Goal: Information Seeking & Learning: Find specific page/section

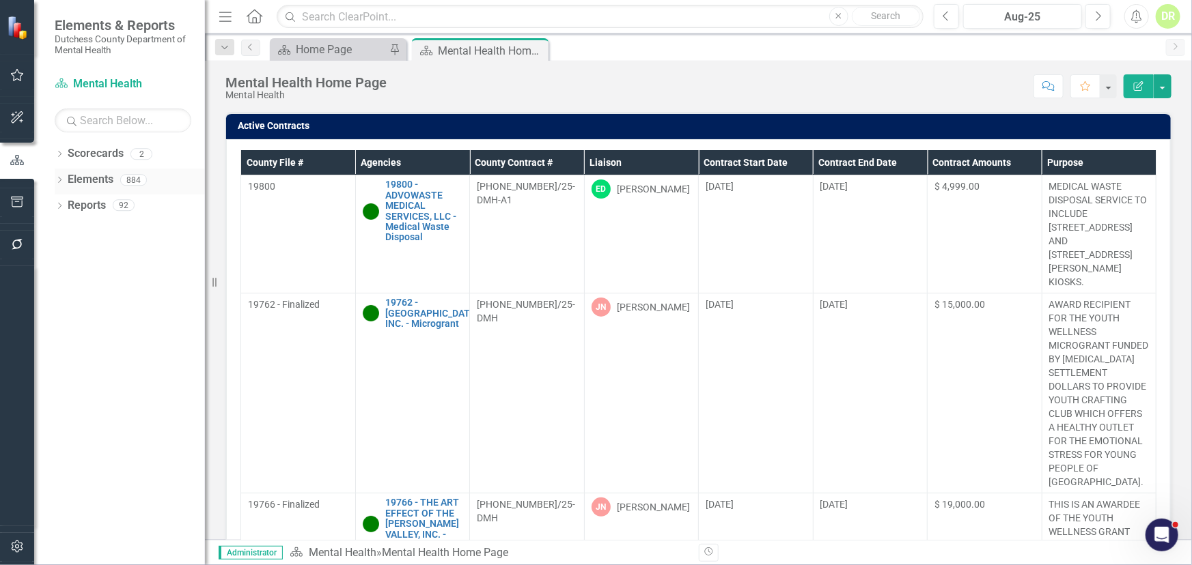
click at [89, 173] on link "Elements" at bounding box center [91, 180] width 46 height 16
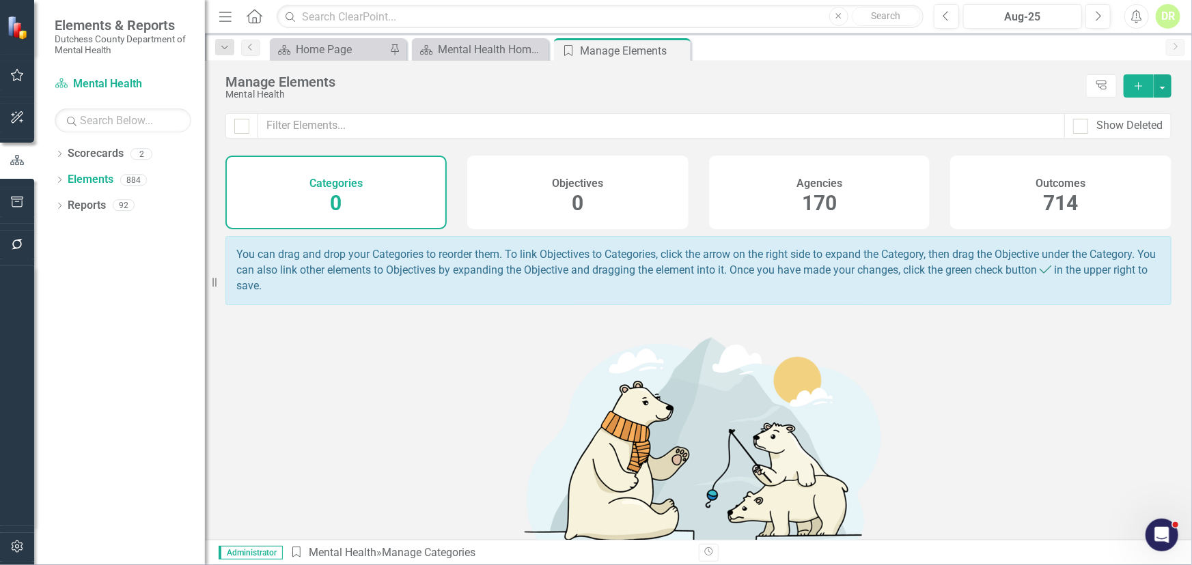
click at [820, 178] on h4 "Agencies" at bounding box center [819, 184] width 46 height 12
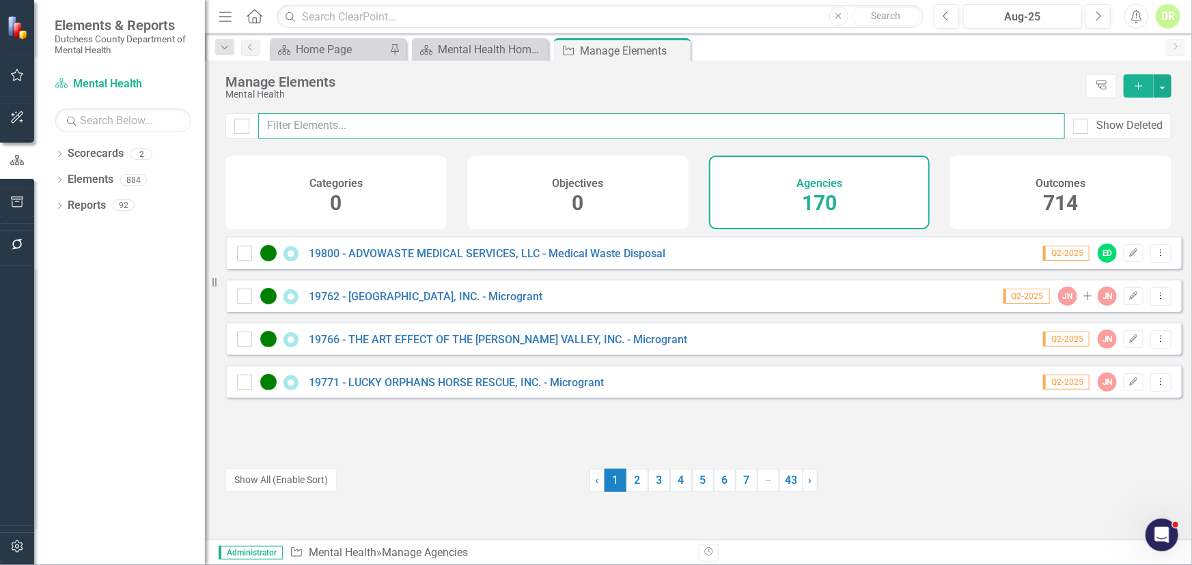
click at [343, 128] on input "text" at bounding box center [661, 125] width 806 height 25
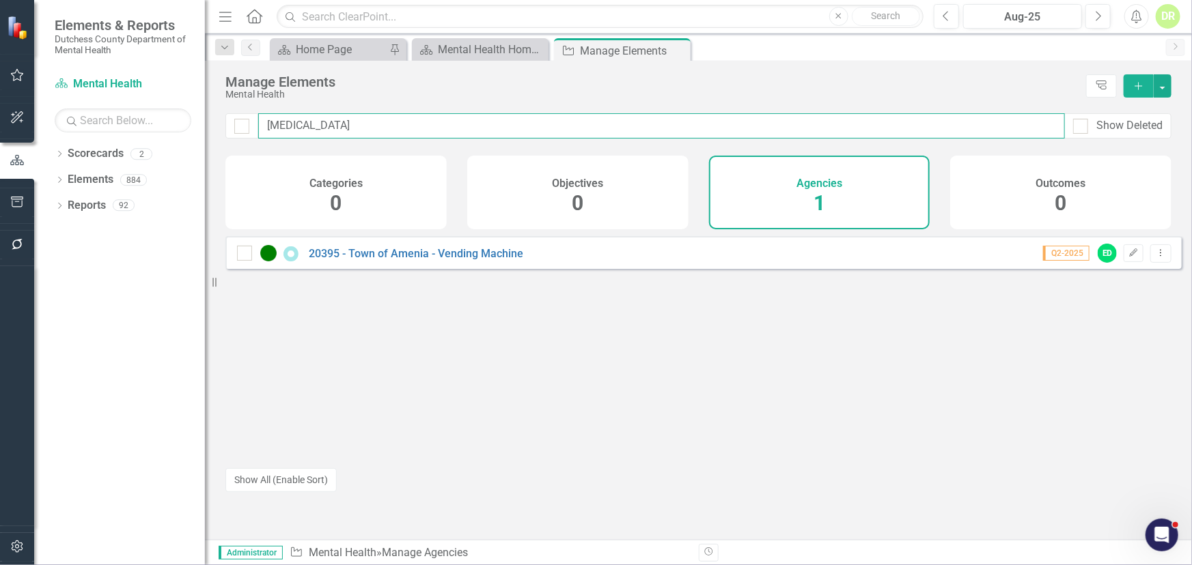
click at [479, 123] on input "[MEDICAL_DATA]" at bounding box center [661, 125] width 806 height 25
drag, startPoint x: 444, startPoint y: 115, endPoint x: 444, endPoint y: 128, distance: 13.0
click at [444, 128] on input "[MEDICAL_DATA]" at bounding box center [661, 125] width 806 height 25
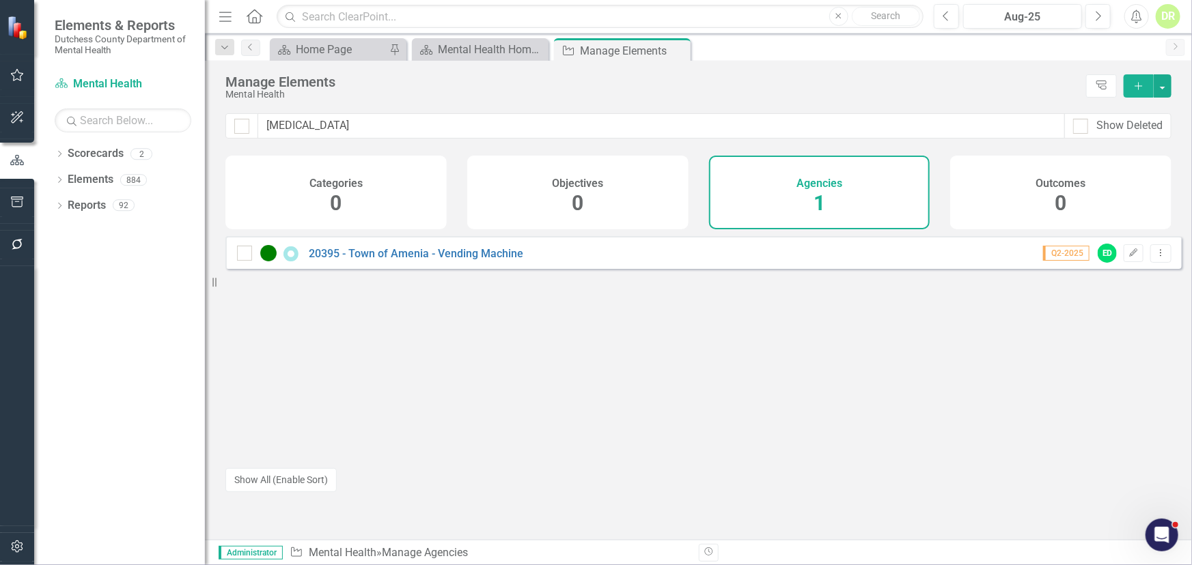
drag, startPoint x: 408, startPoint y: 141, endPoint x: 401, endPoint y: 137, distance: 8.3
click at [403, 139] on div "[MEDICAL_DATA] Show Deleted" at bounding box center [698, 134] width 987 height 42
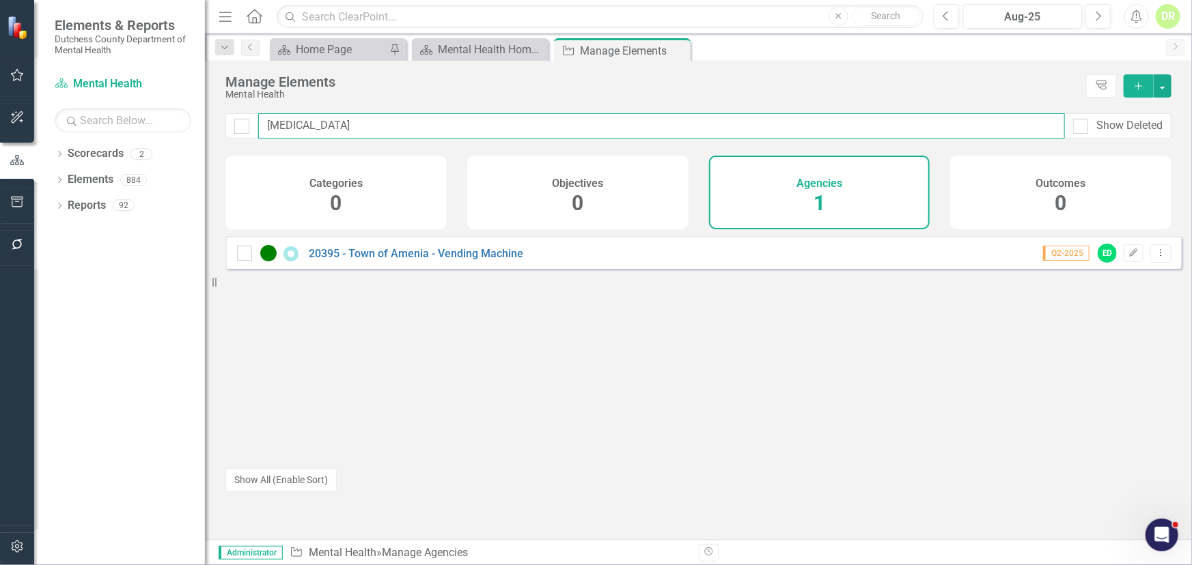
drag, startPoint x: 376, startPoint y: 134, endPoint x: 36, endPoint y: 135, distance: 339.4
click at [37, 135] on div "Elements & Reports Dutchess County Department of Mental Health Scorecard Mental…" at bounding box center [596, 282] width 1192 height 565
type input "tufts"
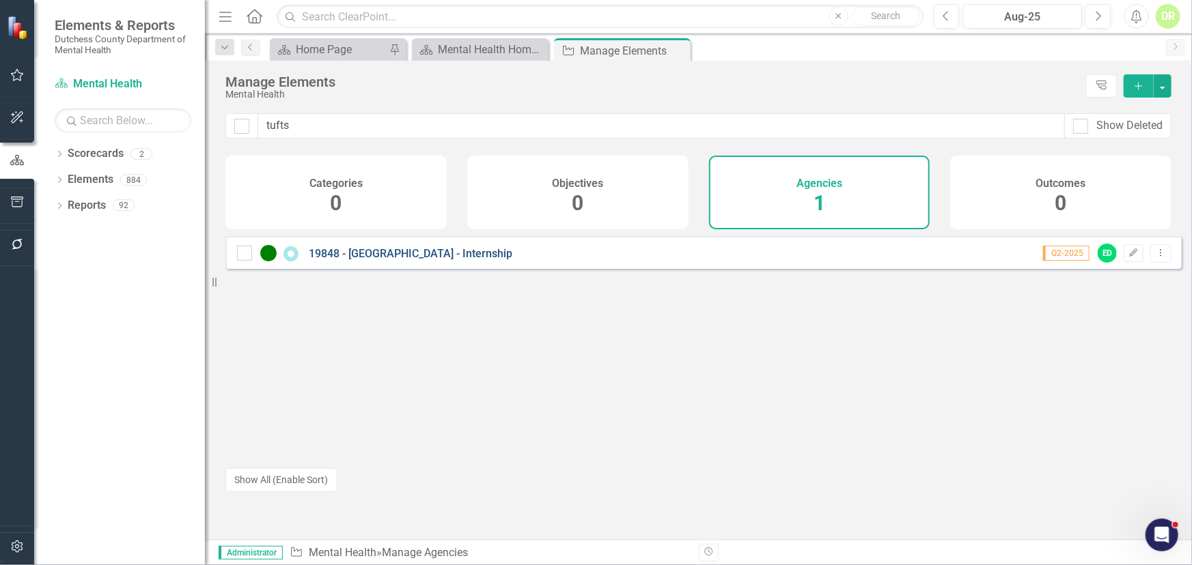
click at [419, 260] on link "19848 - [GEOGRAPHIC_DATA] - Internship" at bounding box center [410, 253] width 203 height 13
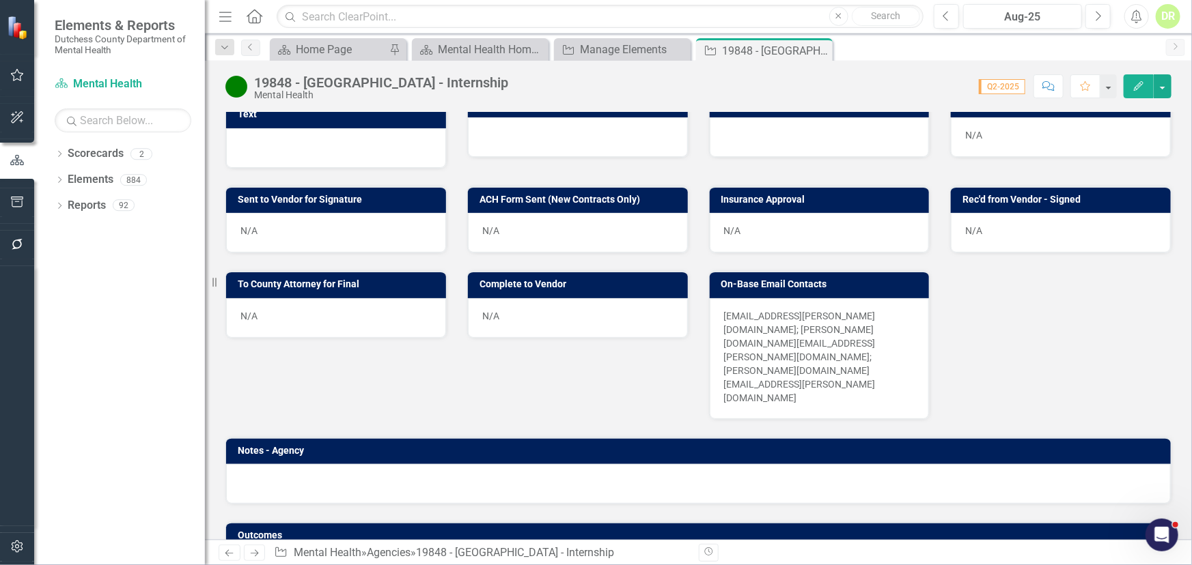
scroll to position [623, 0]
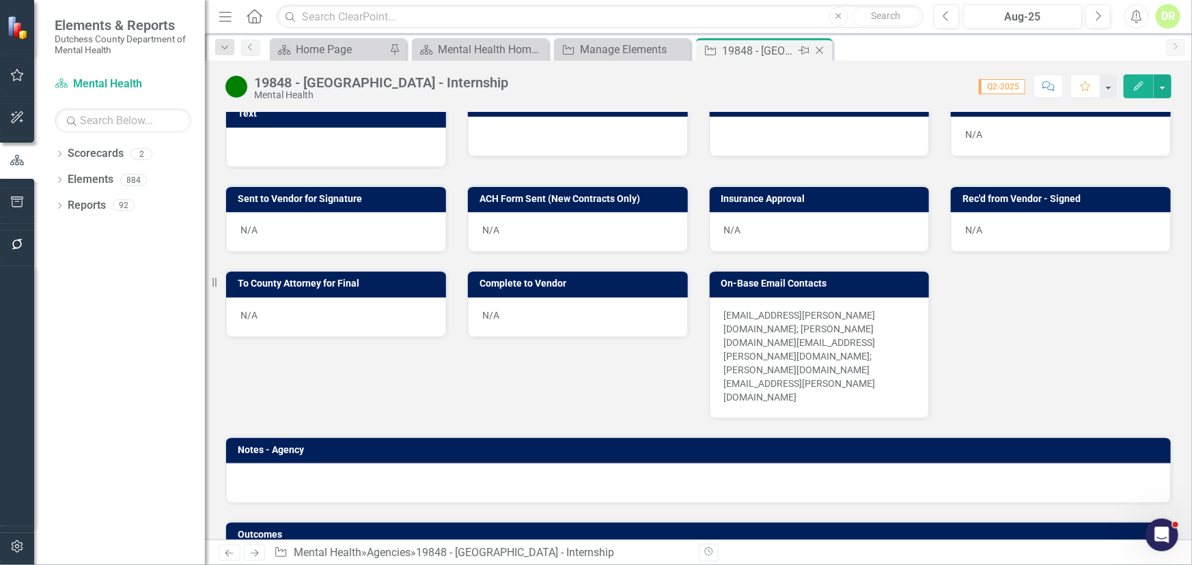
click at [821, 45] on icon "Close" at bounding box center [820, 50] width 14 height 11
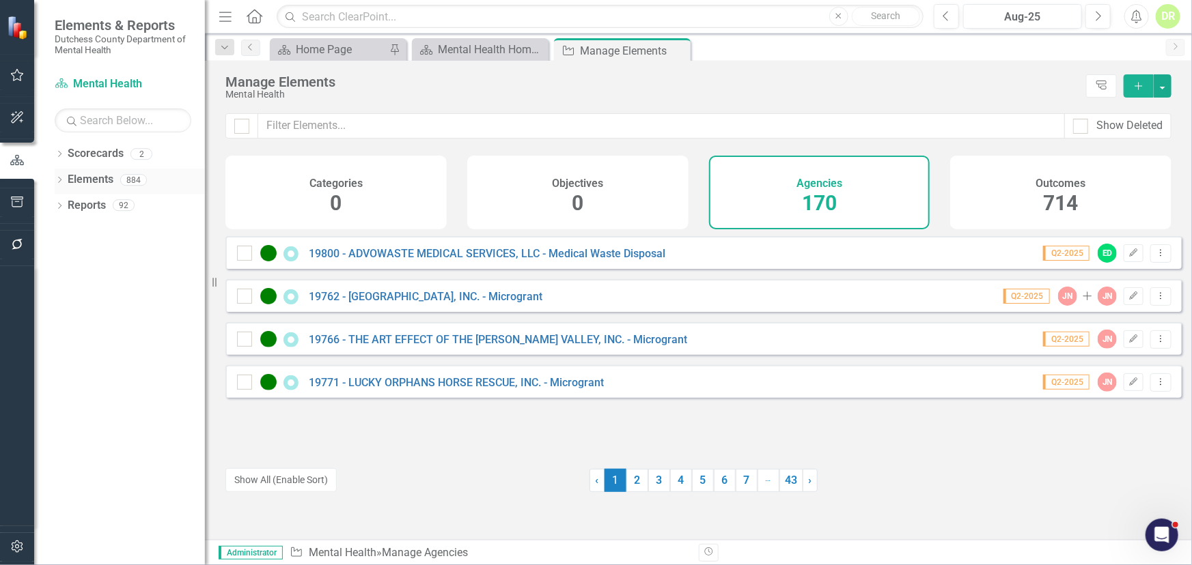
click at [94, 181] on link "Elements" at bounding box center [91, 180] width 46 height 16
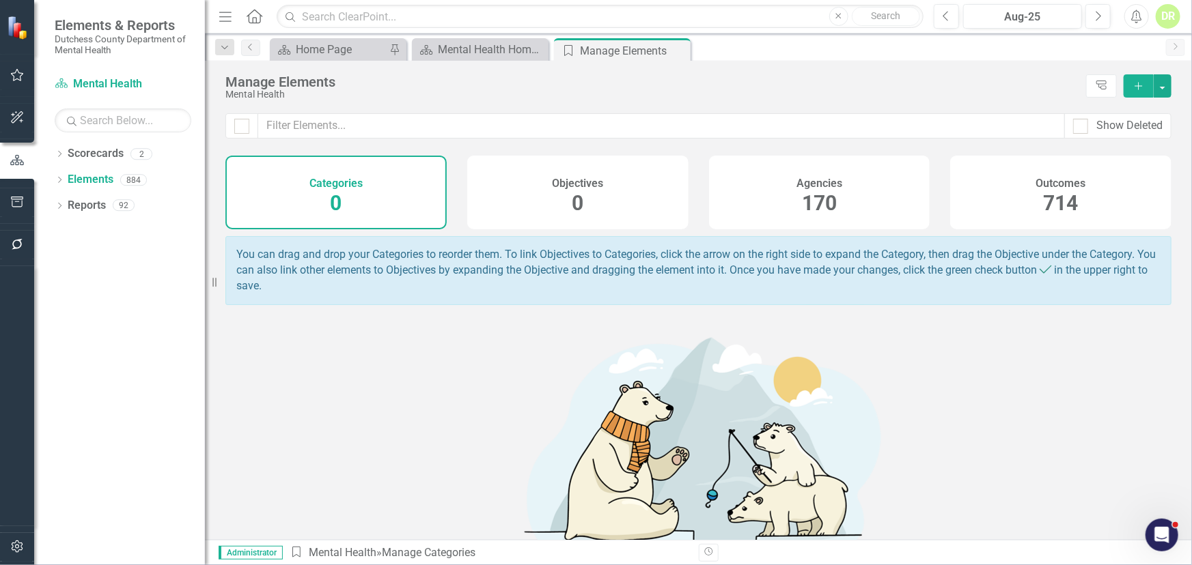
click at [1057, 180] on h4 "Outcomes" at bounding box center [1061, 184] width 50 height 12
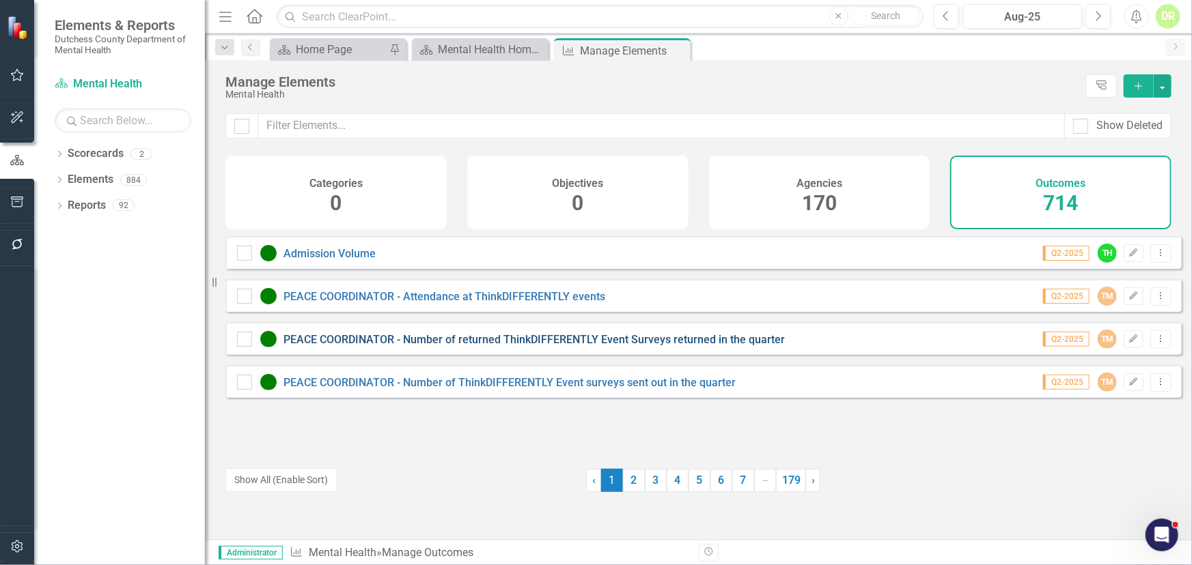
click at [508, 346] on link "PEACE COORDINATOR - Number of returned ThinkDIFFERENTLY Event Surveys returned …" at bounding box center [533, 339] width 501 height 13
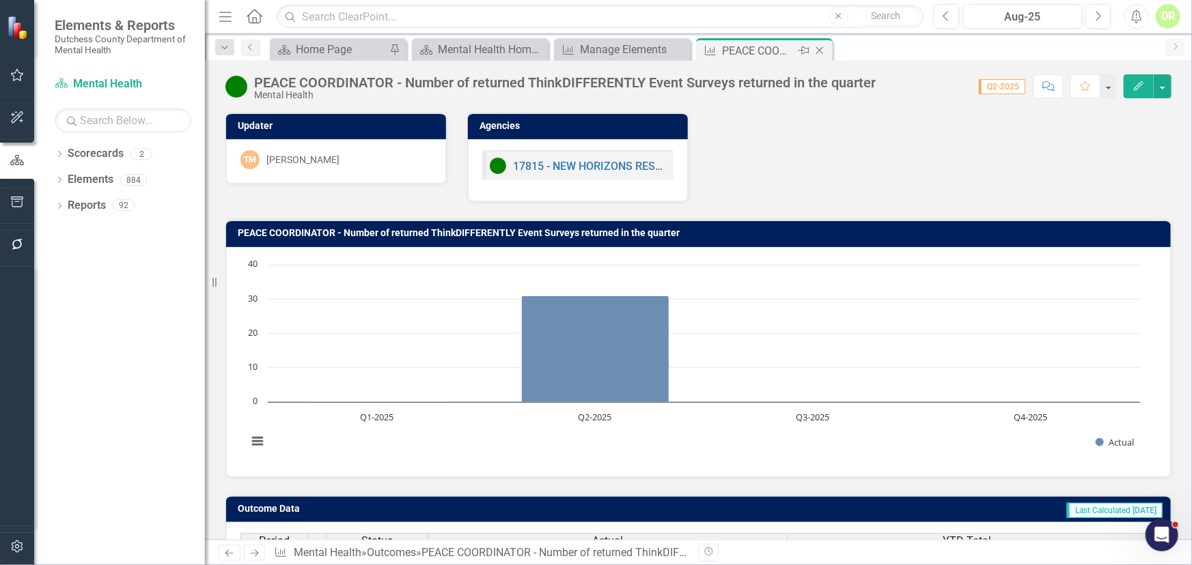
click at [819, 49] on icon "Close" at bounding box center [820, 50] width 14 height 11
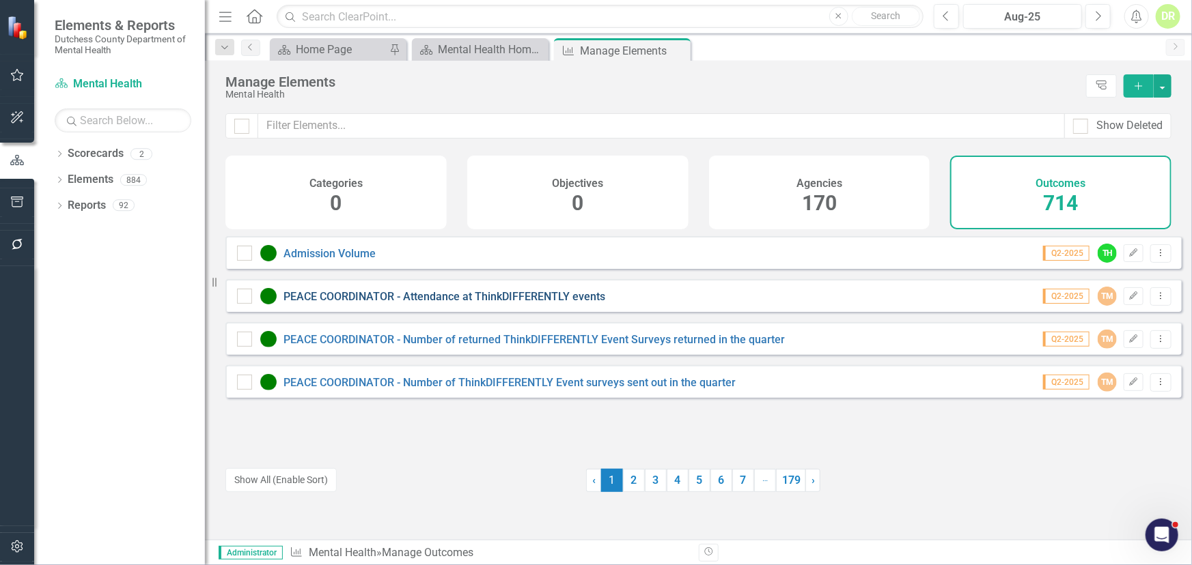
click at [377, 303] on link "PEACE COORDINATOR - Attendance at ThinkDIFFERENTLY events" at bounding box center [444, 296] width 322 height 13
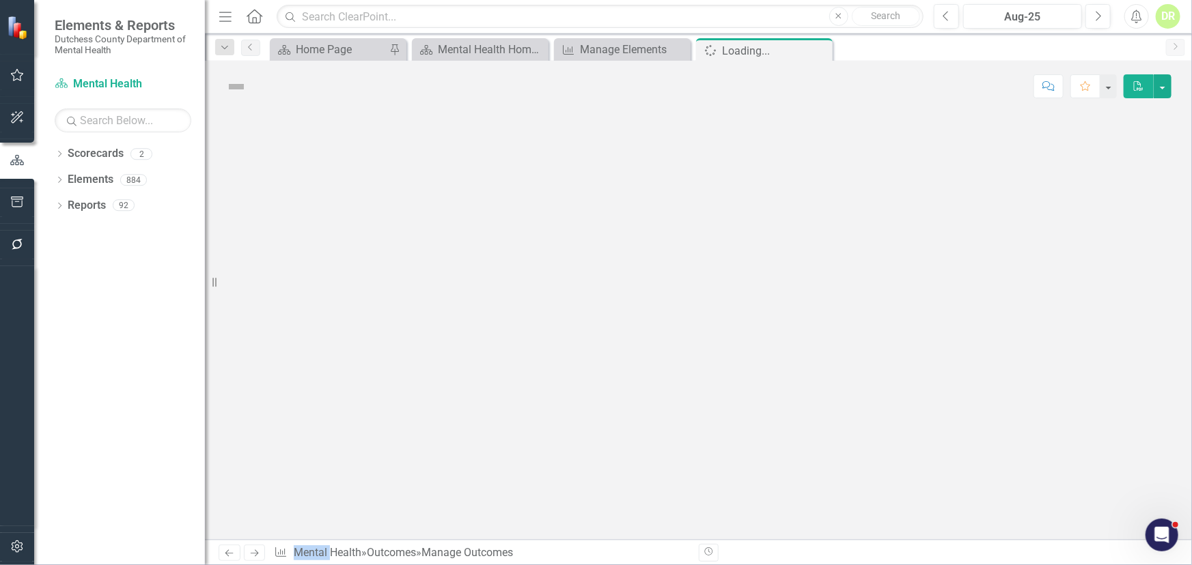
click at [377, 304] on div at bounding box center [698, 326] width 987 height 428
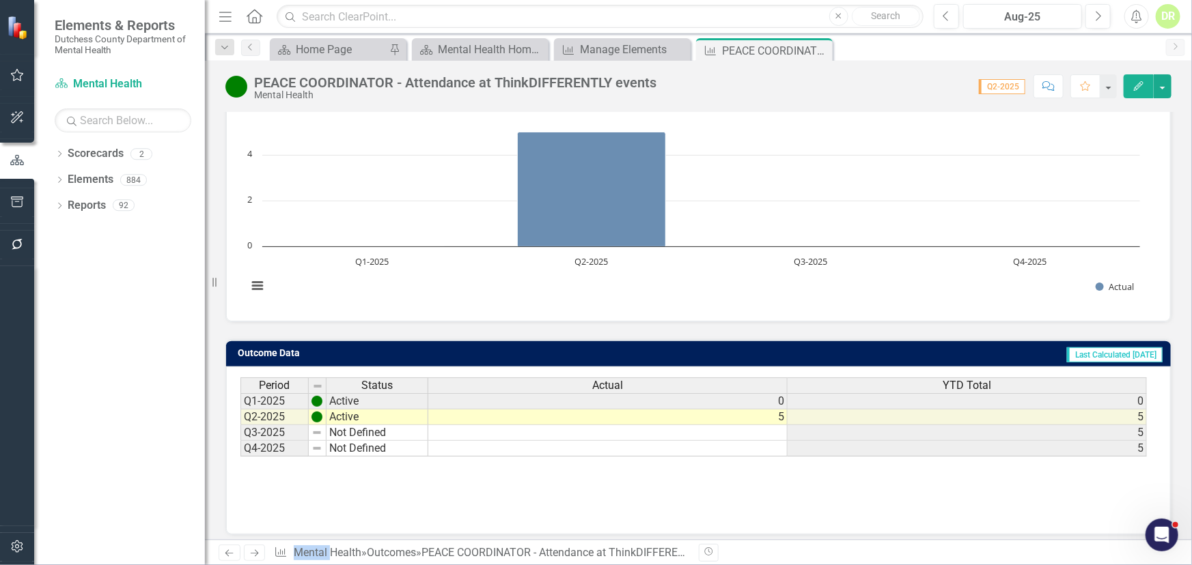
scroll to position [163, 0]
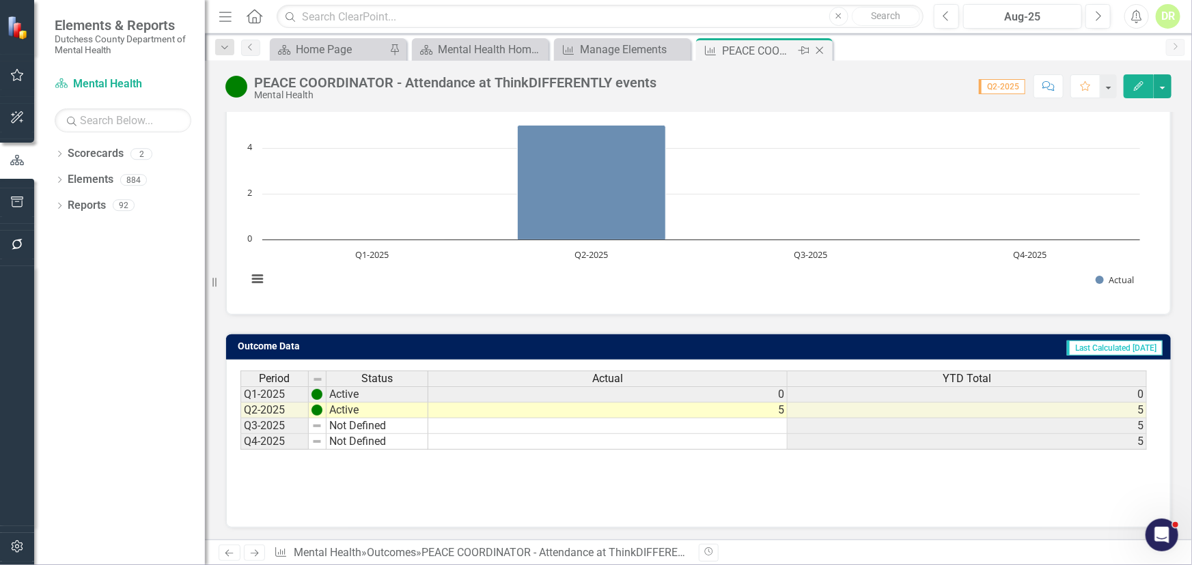
click at [822, 49] on icon "Close" at bounding box center [820, 50] width 14 height 11
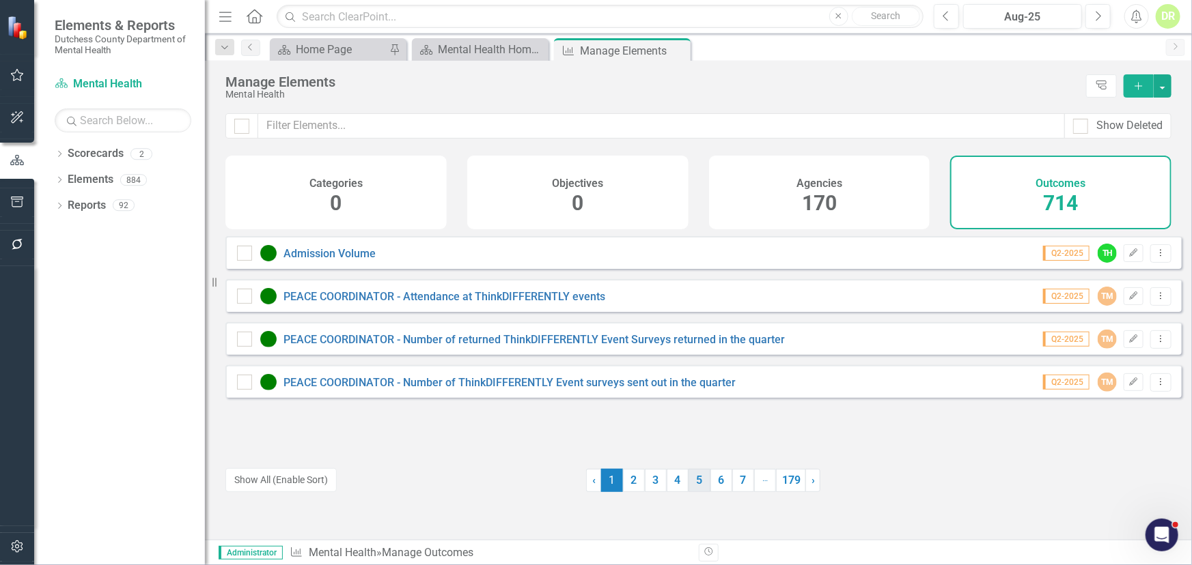
drag, startPoint x: 692, startPoint y: 477, endPoint x: 676, endPoint y: 458, distance: 24.7
click at [692, 477] on link "5" at bounding box center [699, 480] width 22 height 23
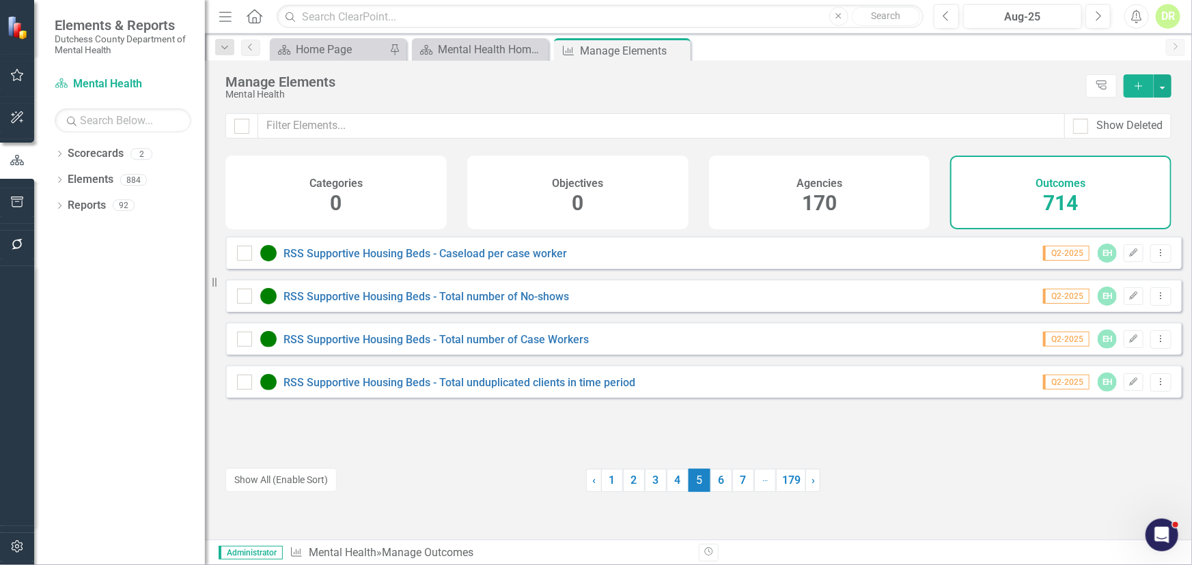
click at [805, 182] on h4 "Agencies" at bounding box center [819, 184] width 46 height 12
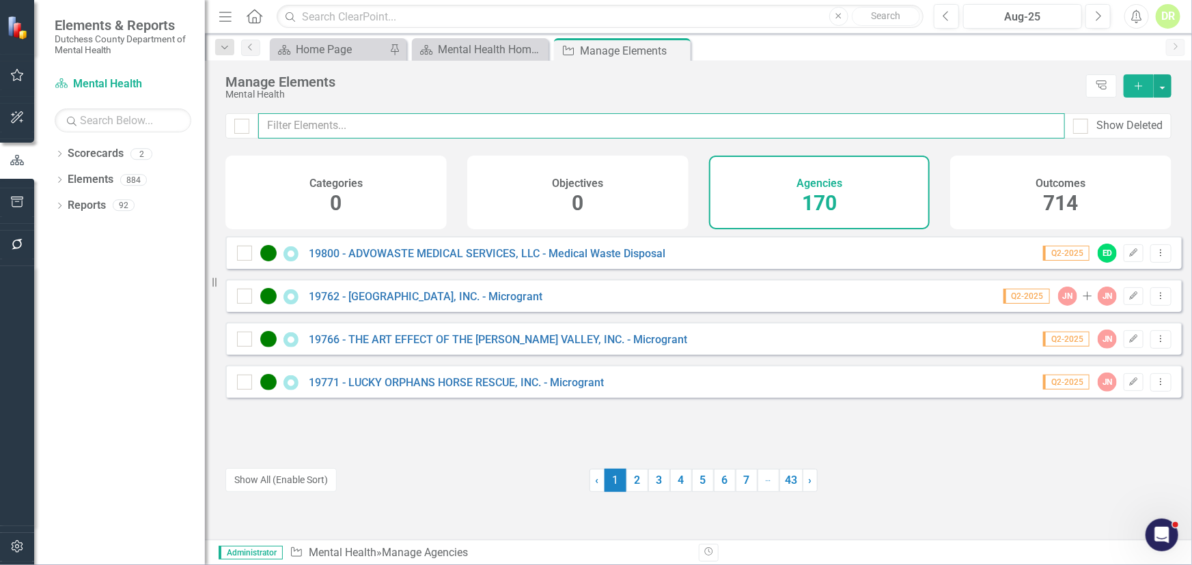
click at [414, 117] on input "text" at bounding box center [661, 125] width 806 height 25
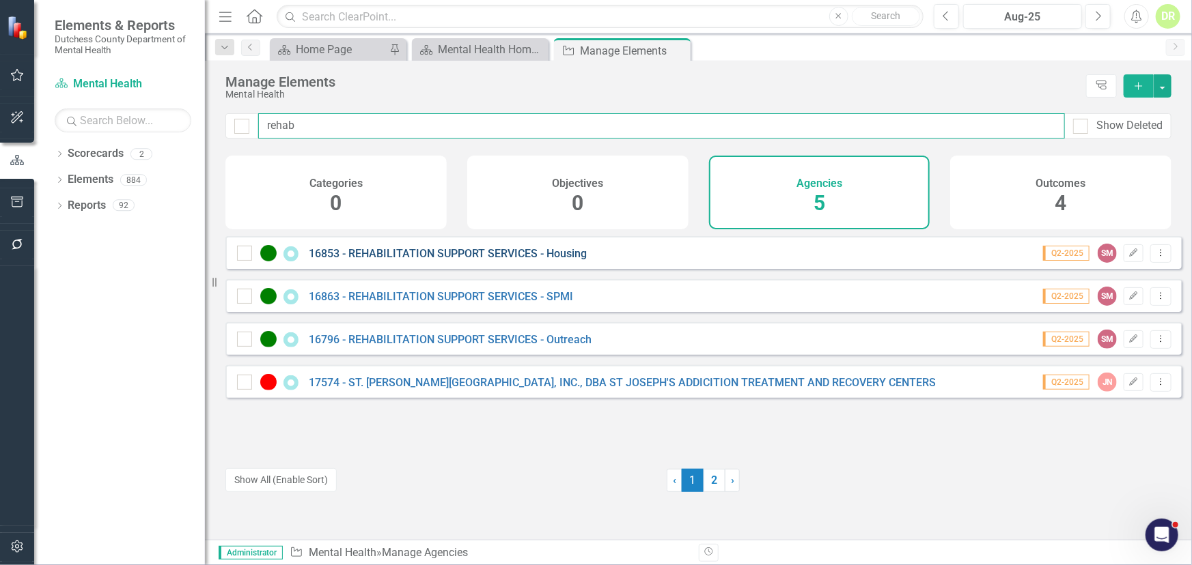
type input "rehab"
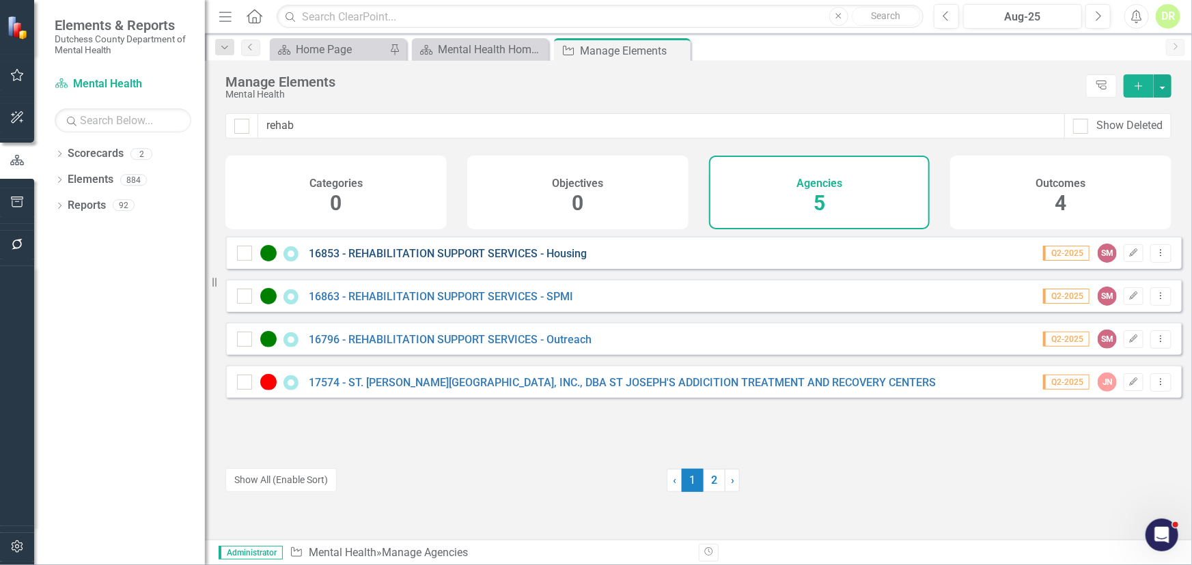
click at [466, 260] on link "16853 - REHABILITATION SUPPORT SERVICES - Housing" at bounding box center [448, 253] width 278 height 13
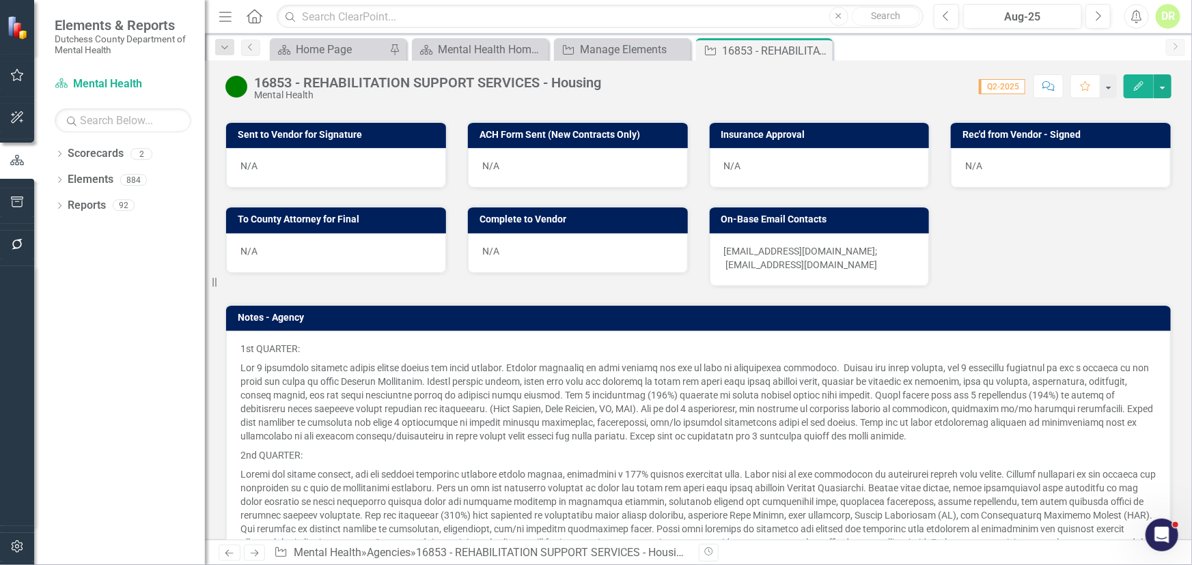
scroll to position [869, 0]
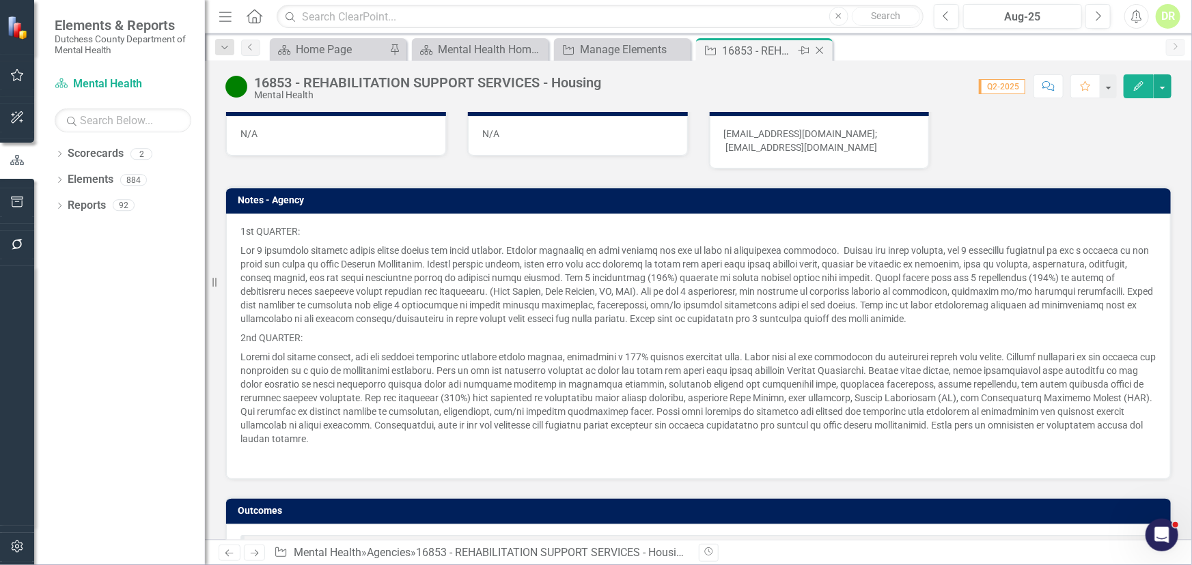
click at [823, 49] on icon "Close" at bounding box center [820, 50] width 14 height 11
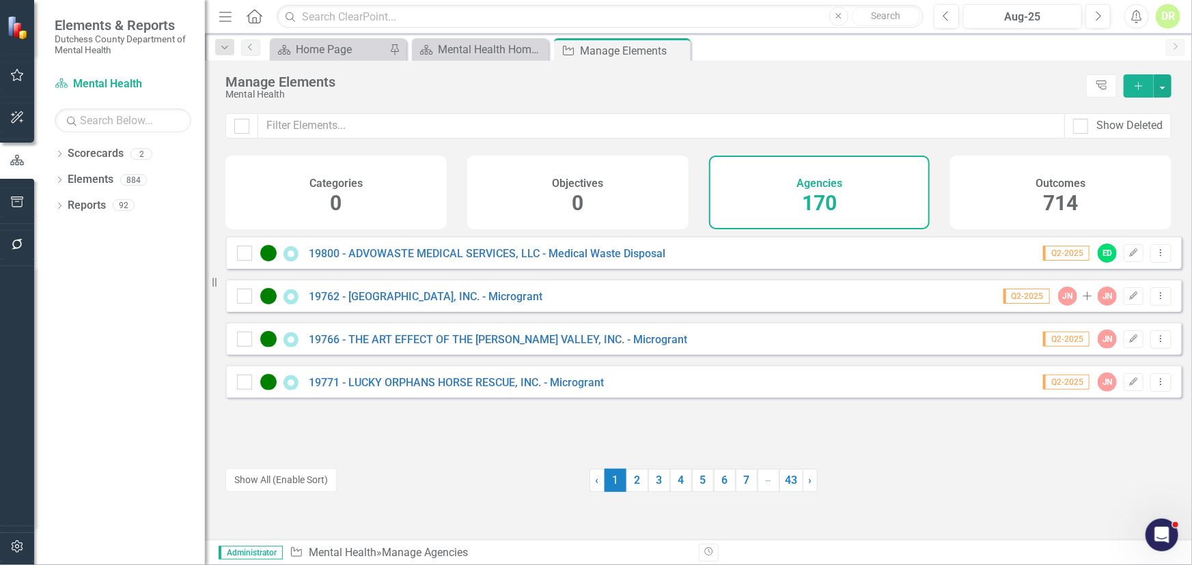
click at [1044, 178] on h4 "Outcomes" at bounding box center [1061, 184] width 50 height 12
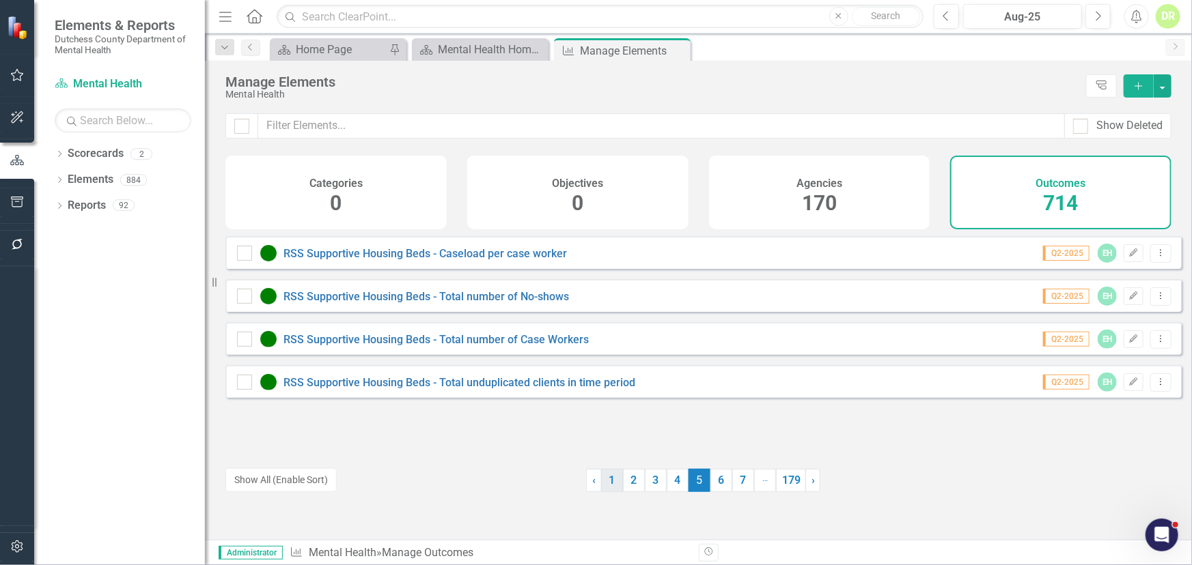
click at [610, 485] on link "1" at bounding box center [612, 480] width 22 height 23
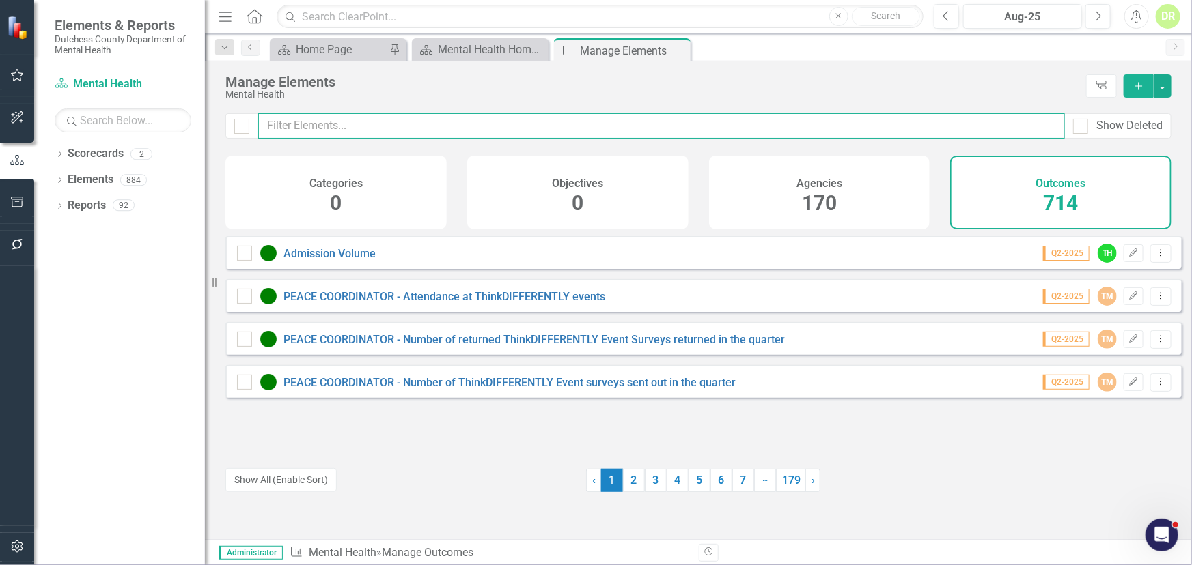
click at [410, 126] on input "text" at bounding box center [661, 125] width 806 height 25
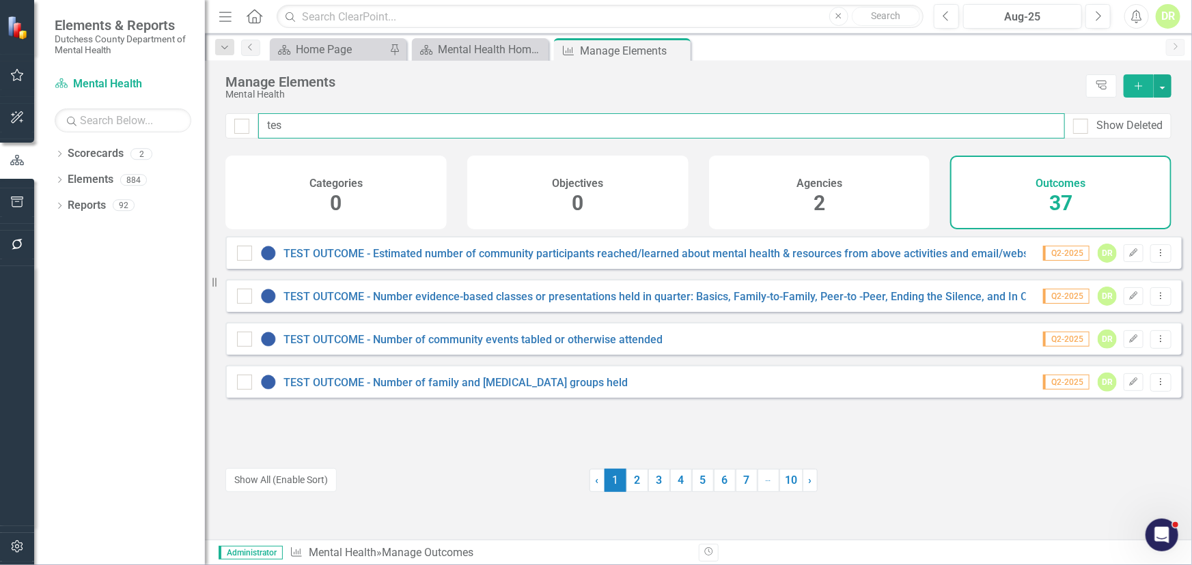
type input "tes"
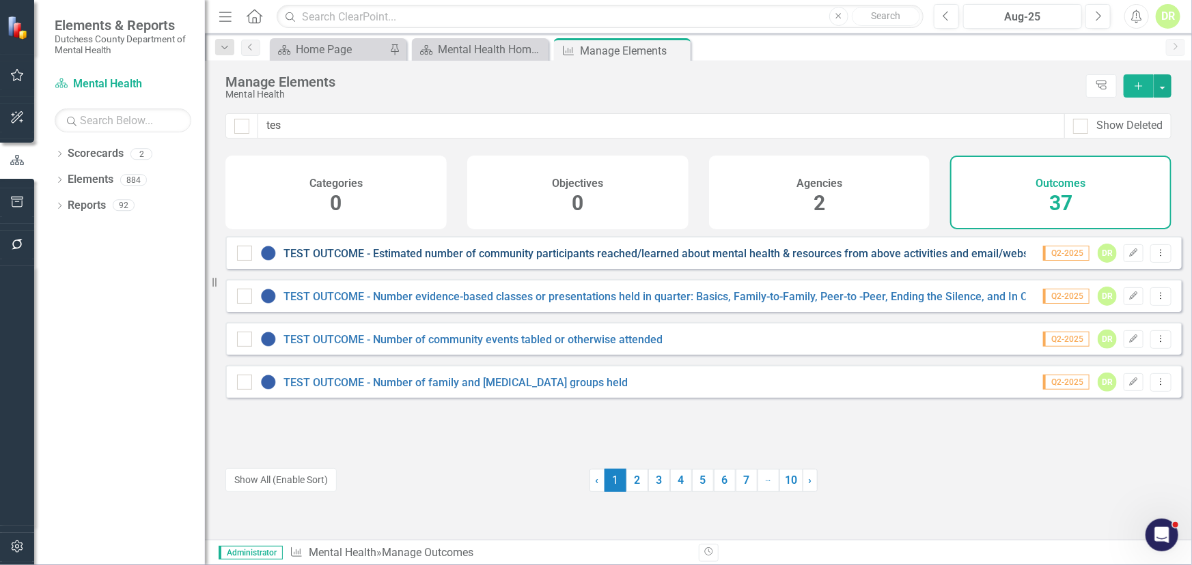
click at [340, 260] on link "TEST OUTCOME - Estimated number of community participants reached/learned about…" at bounding box center [746, 253] width 927 height 13
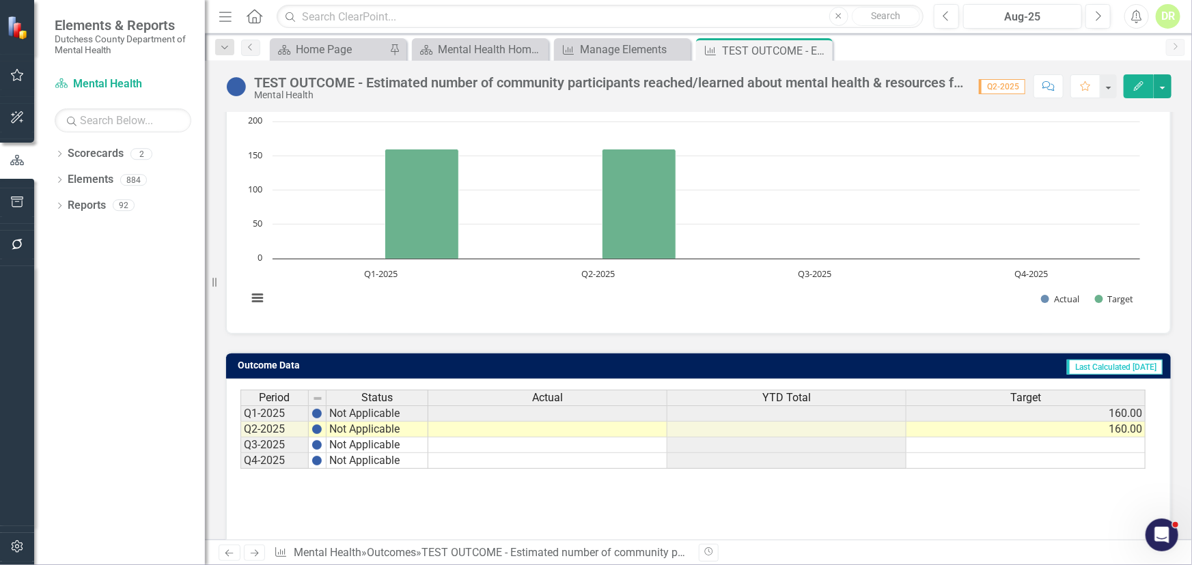
scroll to position [163, 0]
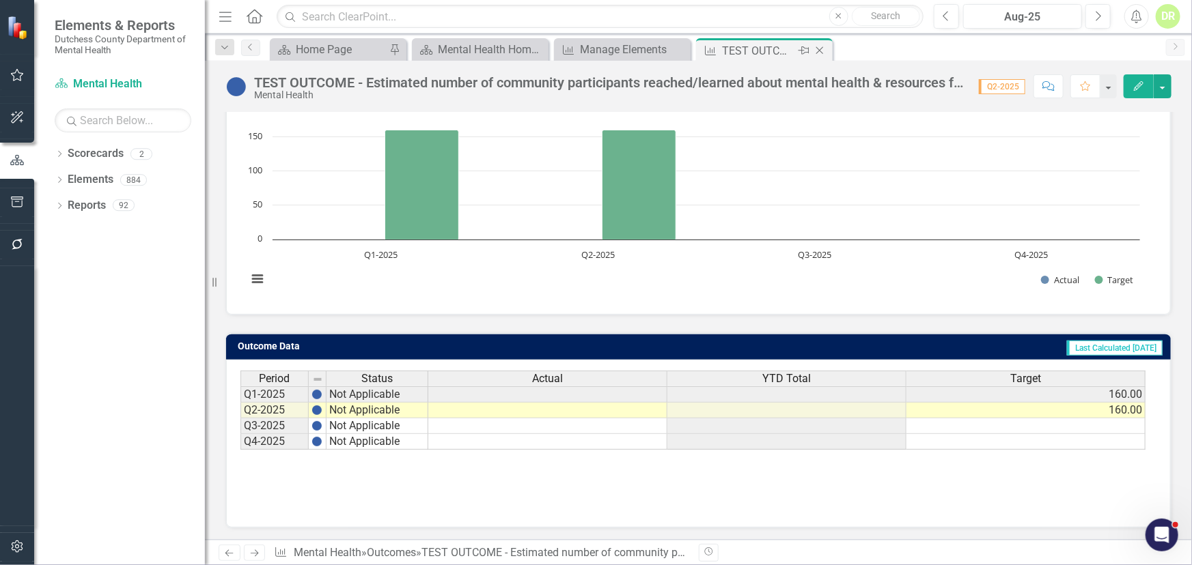
click at [822, 53] on icon "Close" at bounding box center [820, 50] width 14 height 11
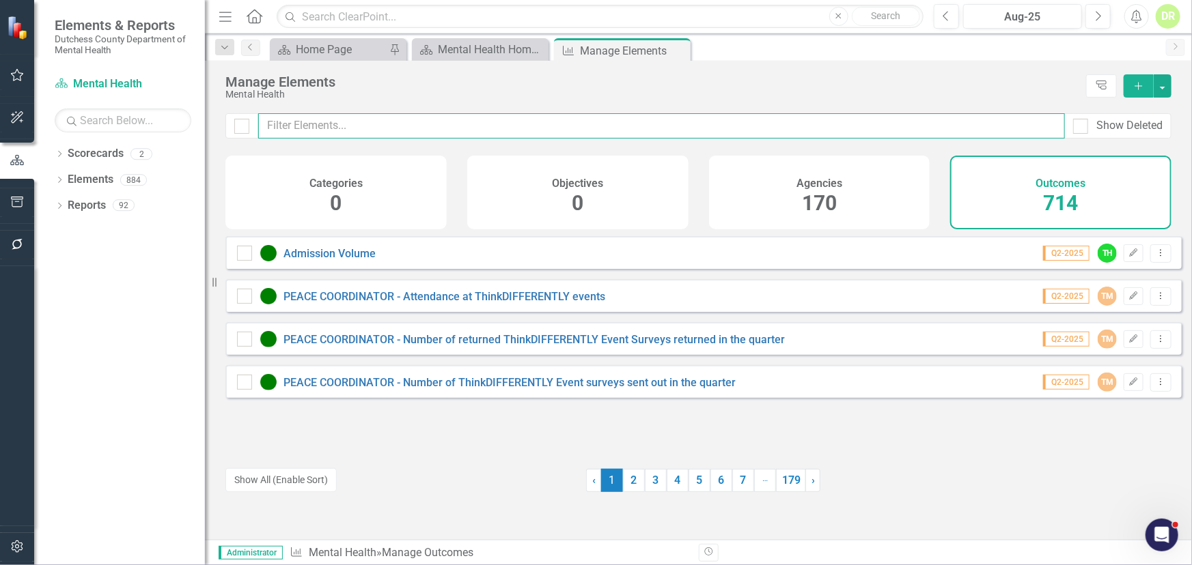
click at [271, 124] on input "text" at bounding box center [661, 125] width 806 height 25
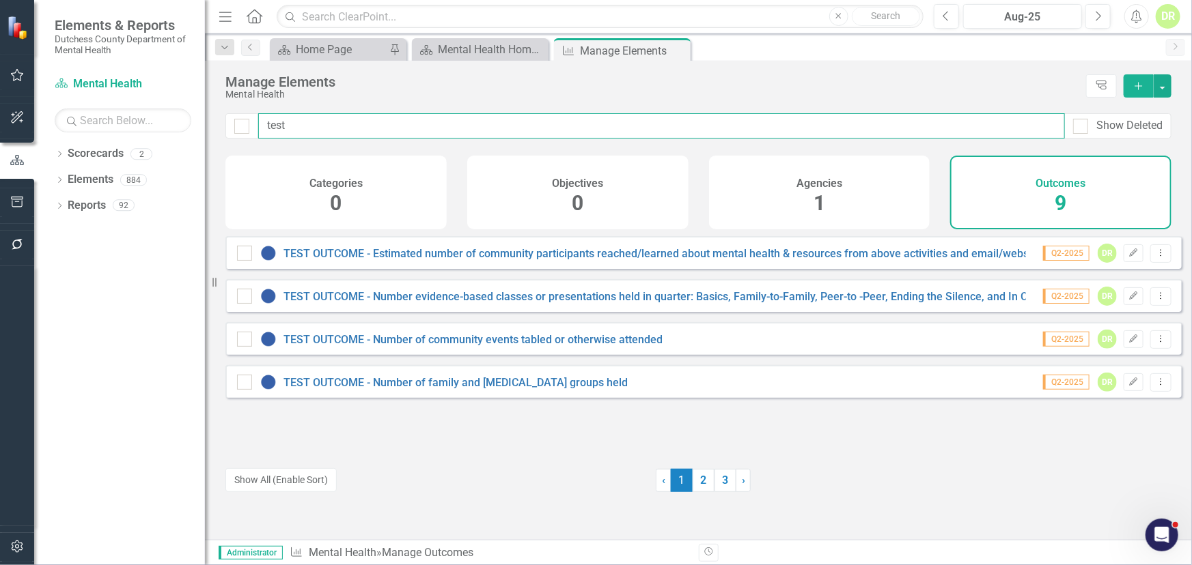
type input "test"
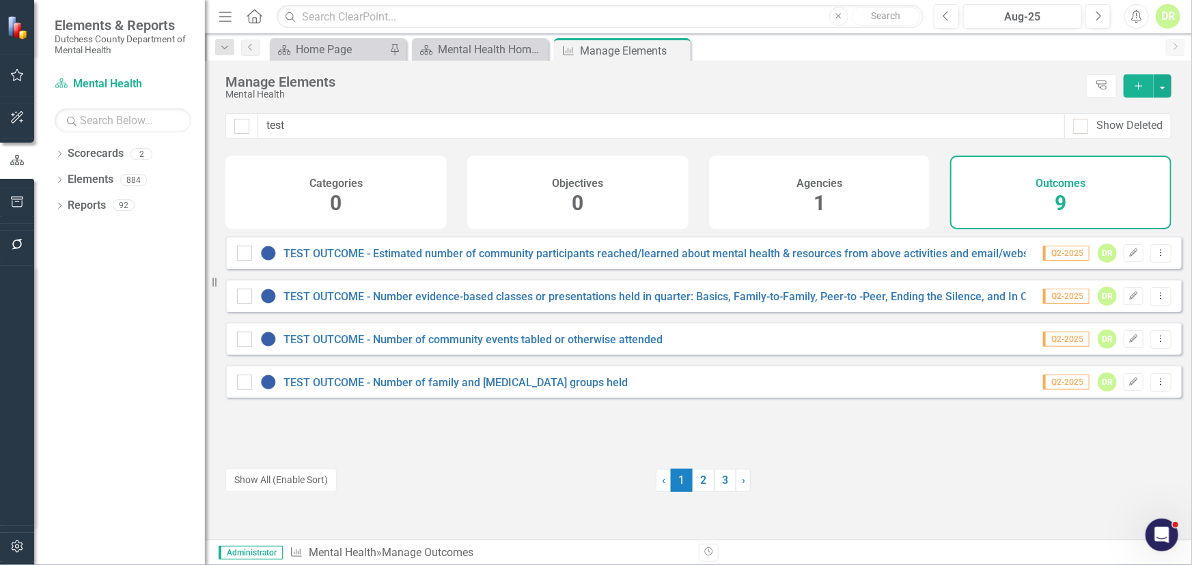
click at [815, 193] on span "1" at bounding box center [819, 203] width 12 height 24
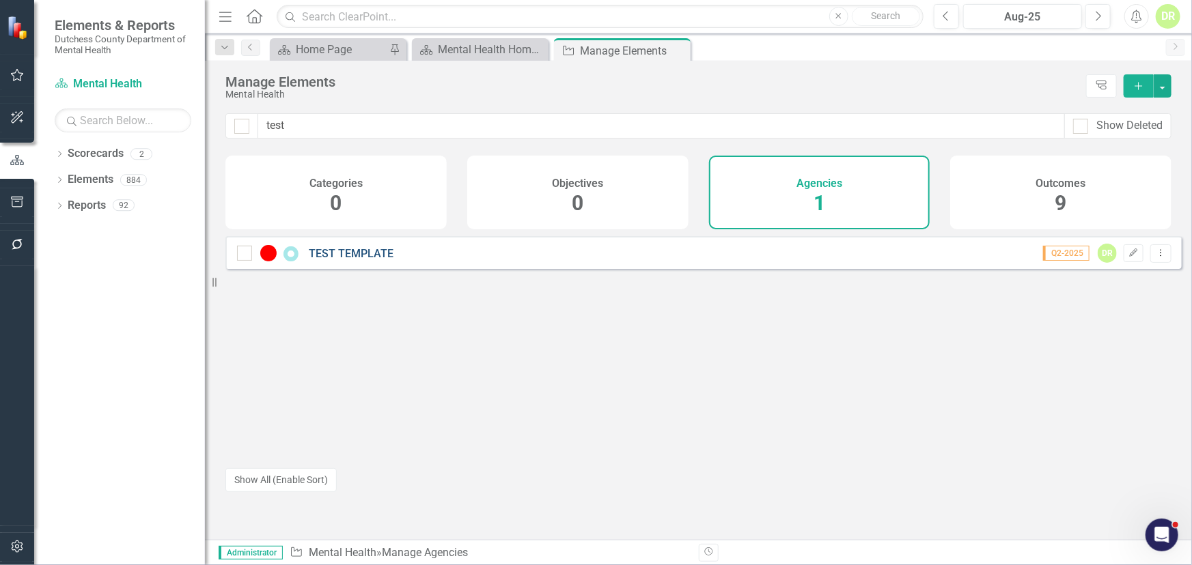
click at [352, 260] on link "TEST TEMPLATE" at bounding box center [351, 253] width 85 height 13
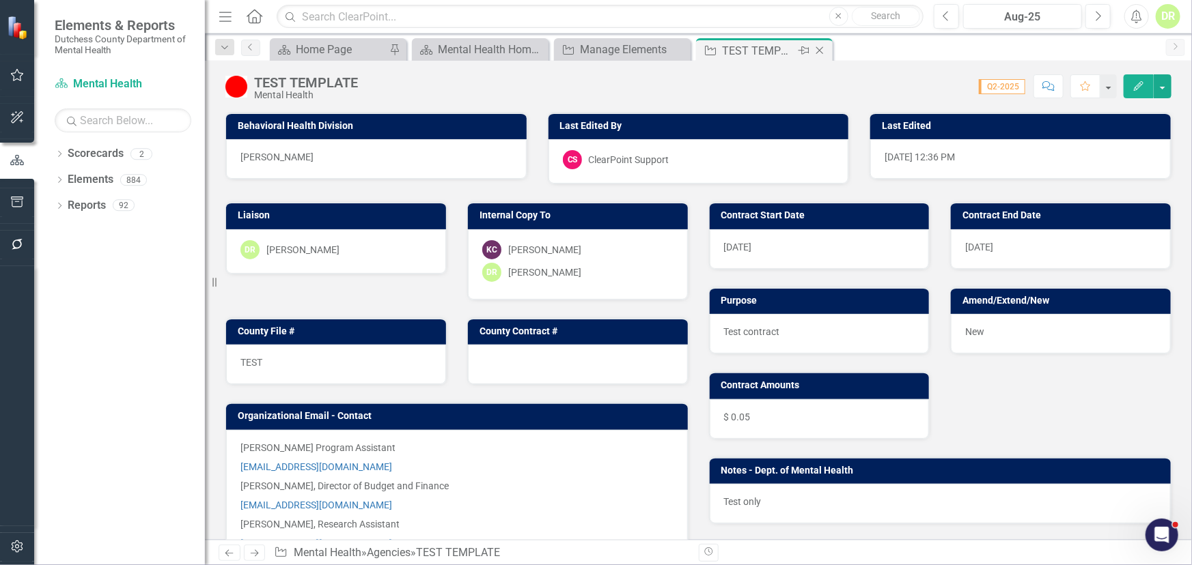
click at [821, 50] on icon "Close" at bounding box center [820, 50] width 14 height 11
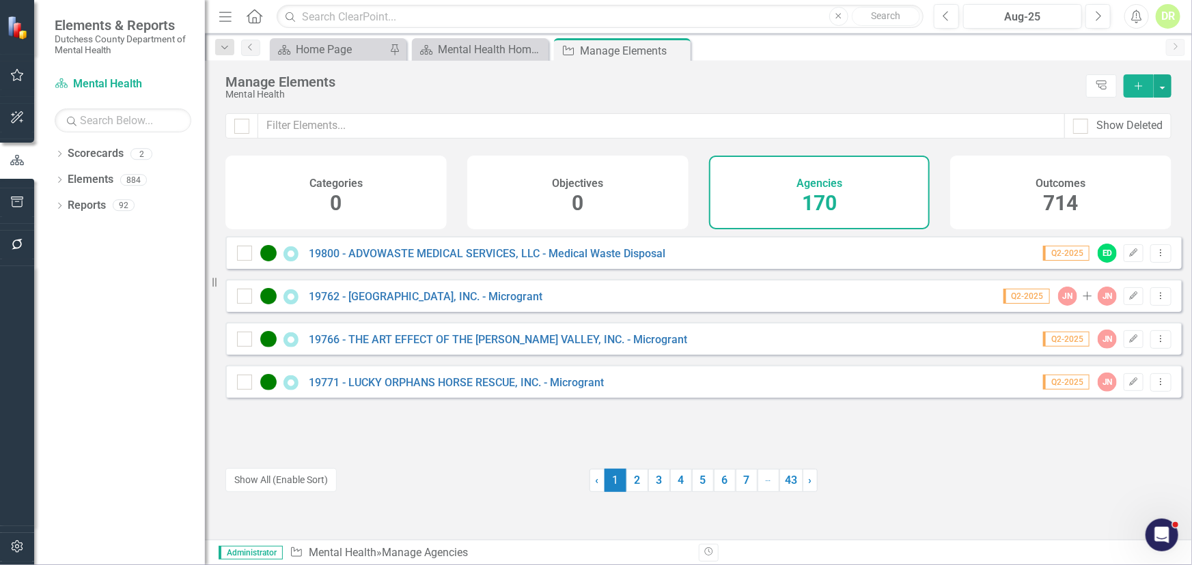
click at [1161, 26] on div "DR" at bounding box center [1167, 16] width 25 height 25
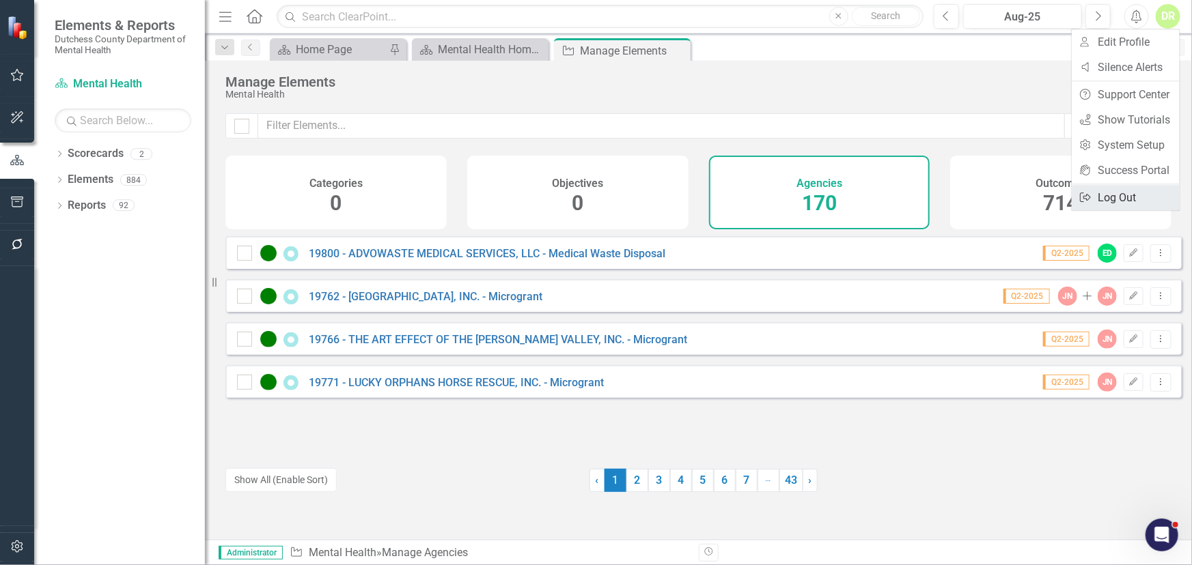
click at [1127, 199] on link "Logout Log Out" at bounding box center [1125, 197] width 108 height 25
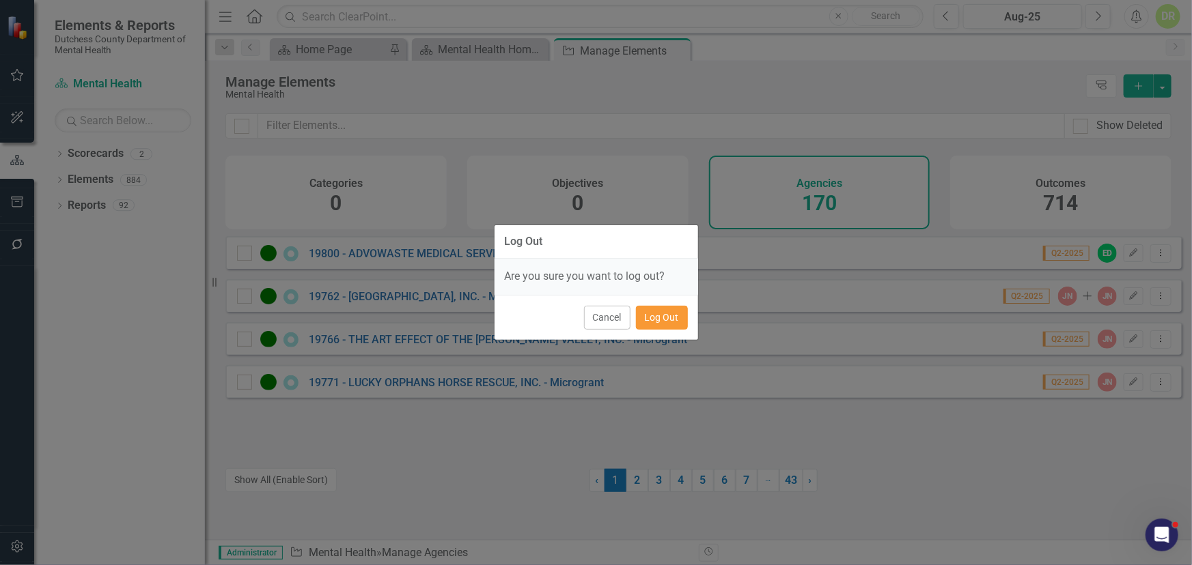
drag, startPoint x: 681, startPoint y: 318, endPoint x: 699, endPoint y: 295, distance: 29.1
click at [680, 316] on button "Log Out" at bounding box center [662, 318] width 52 height 24
